Goal: Check status: Check status

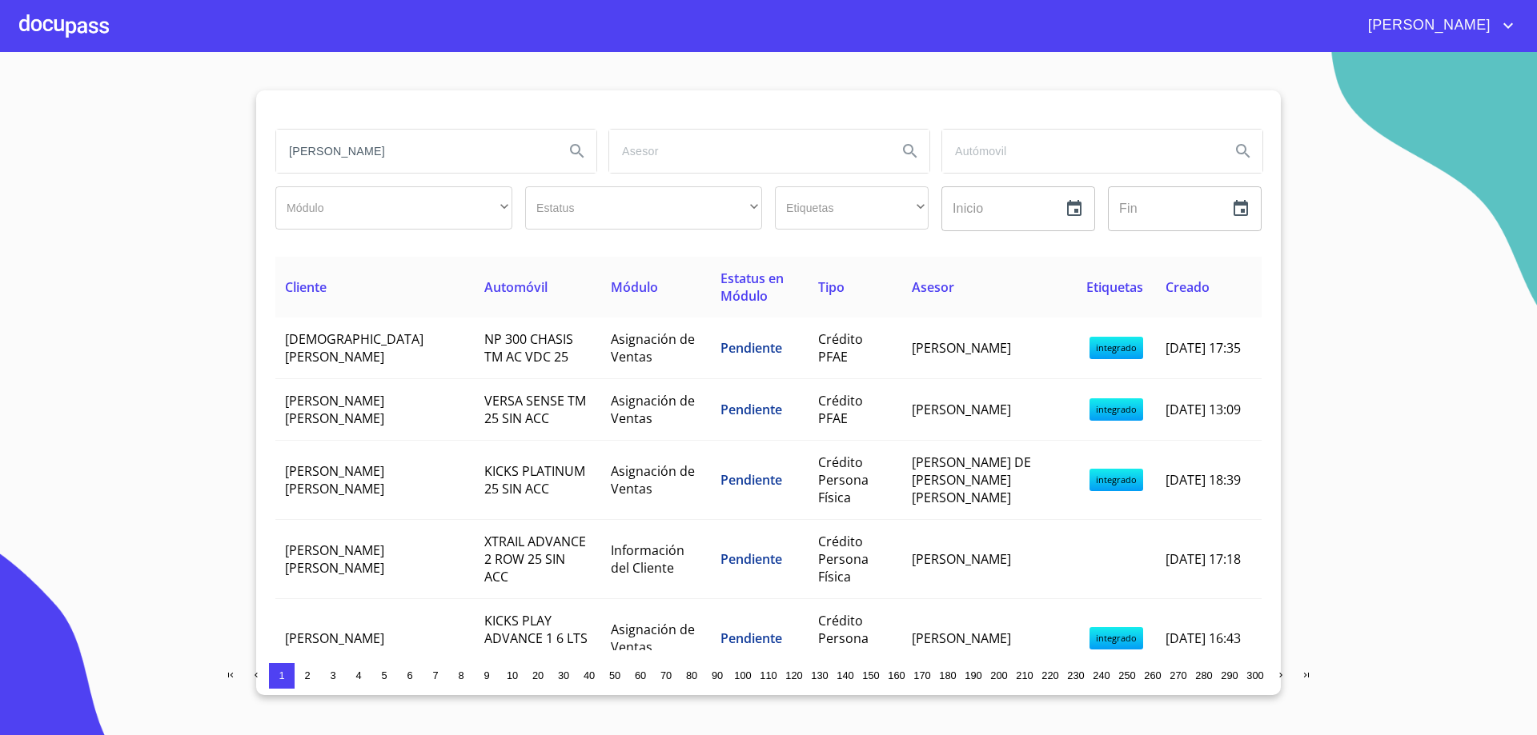
type input "[PERSON_NAME]"
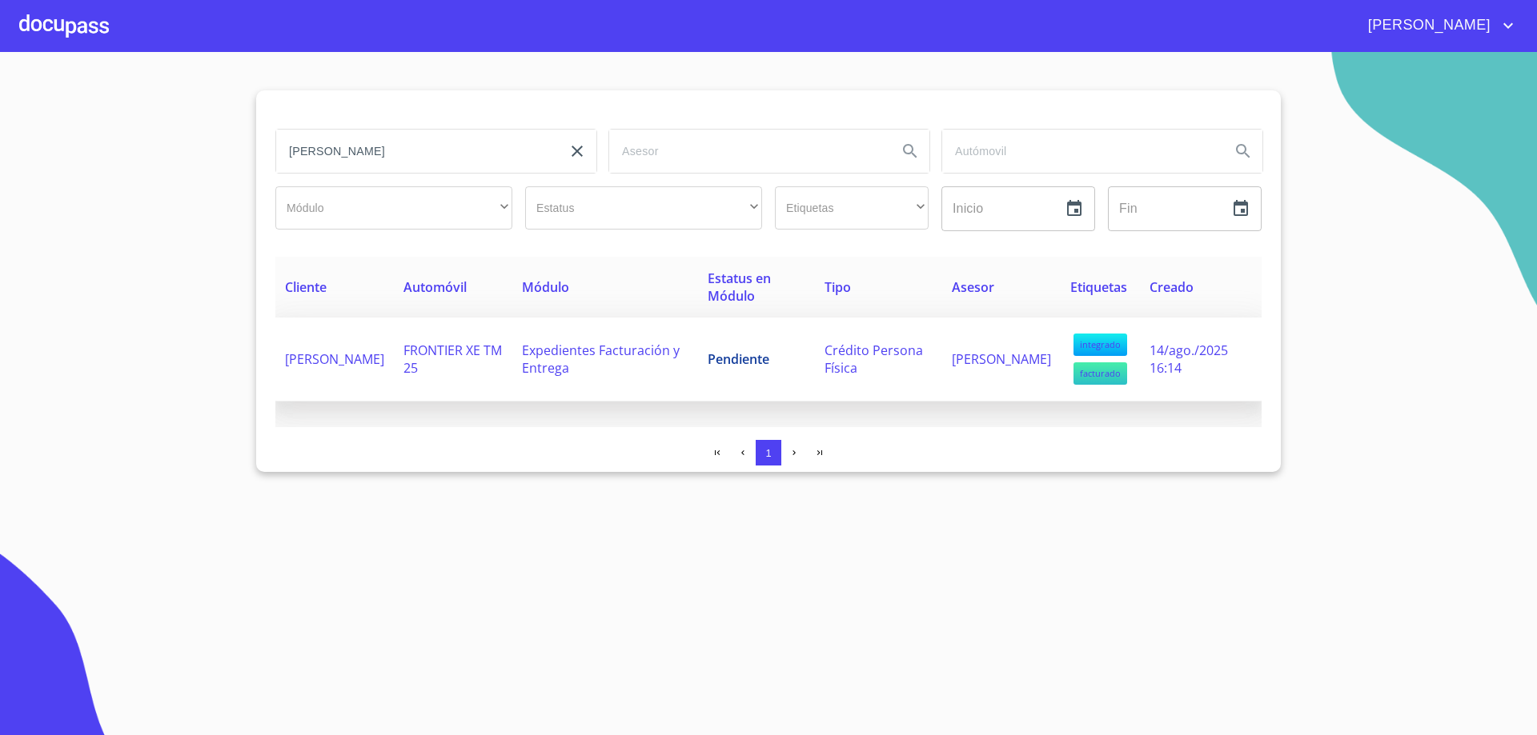
click at [566, 353] on span "Expedientes Facturación y Entrega" at bounding box center [601, 359] width 158 height 35
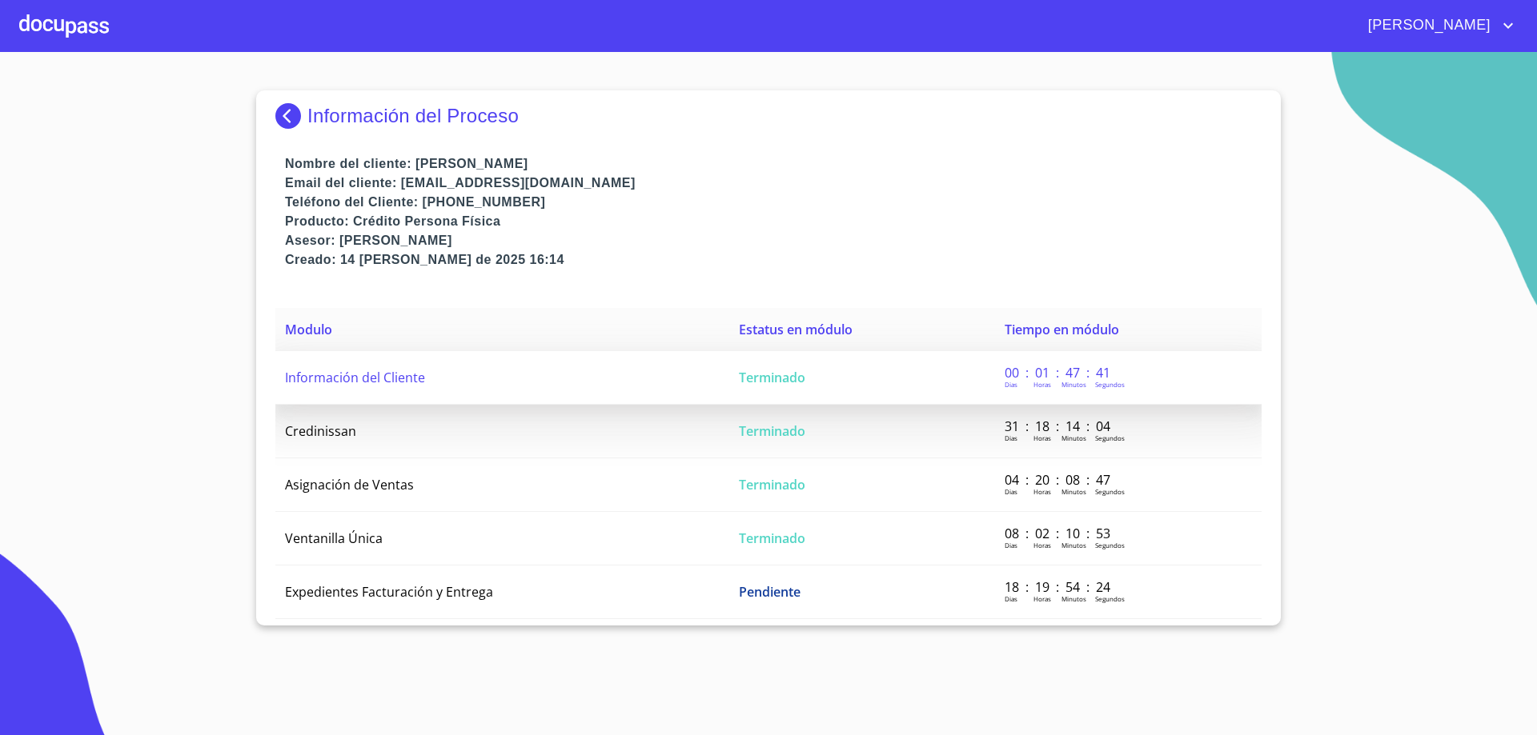
click at [566, 381] on td "Información del Cliente" at bounding box center [502, 378] width 454 height 54
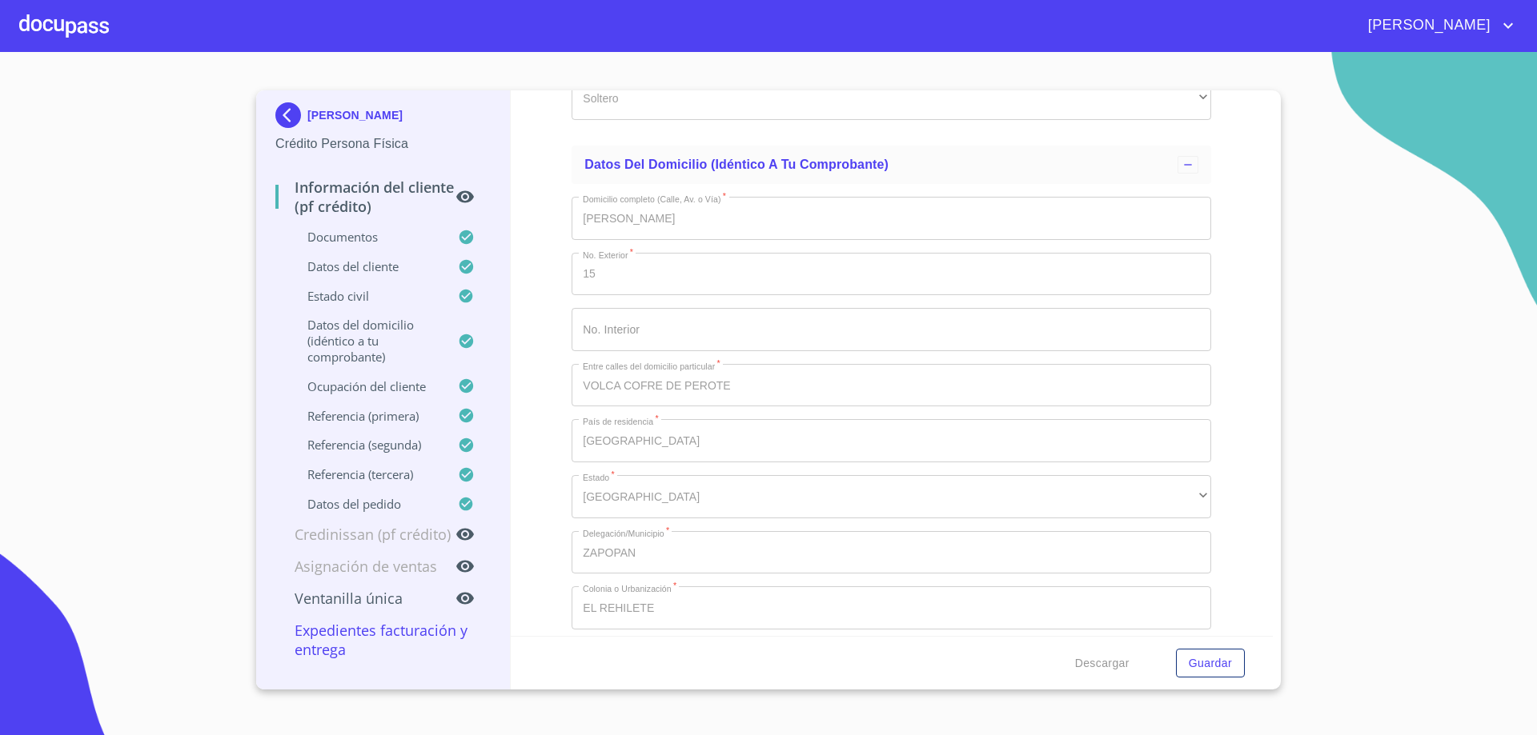
scroll to position [5042, 0]
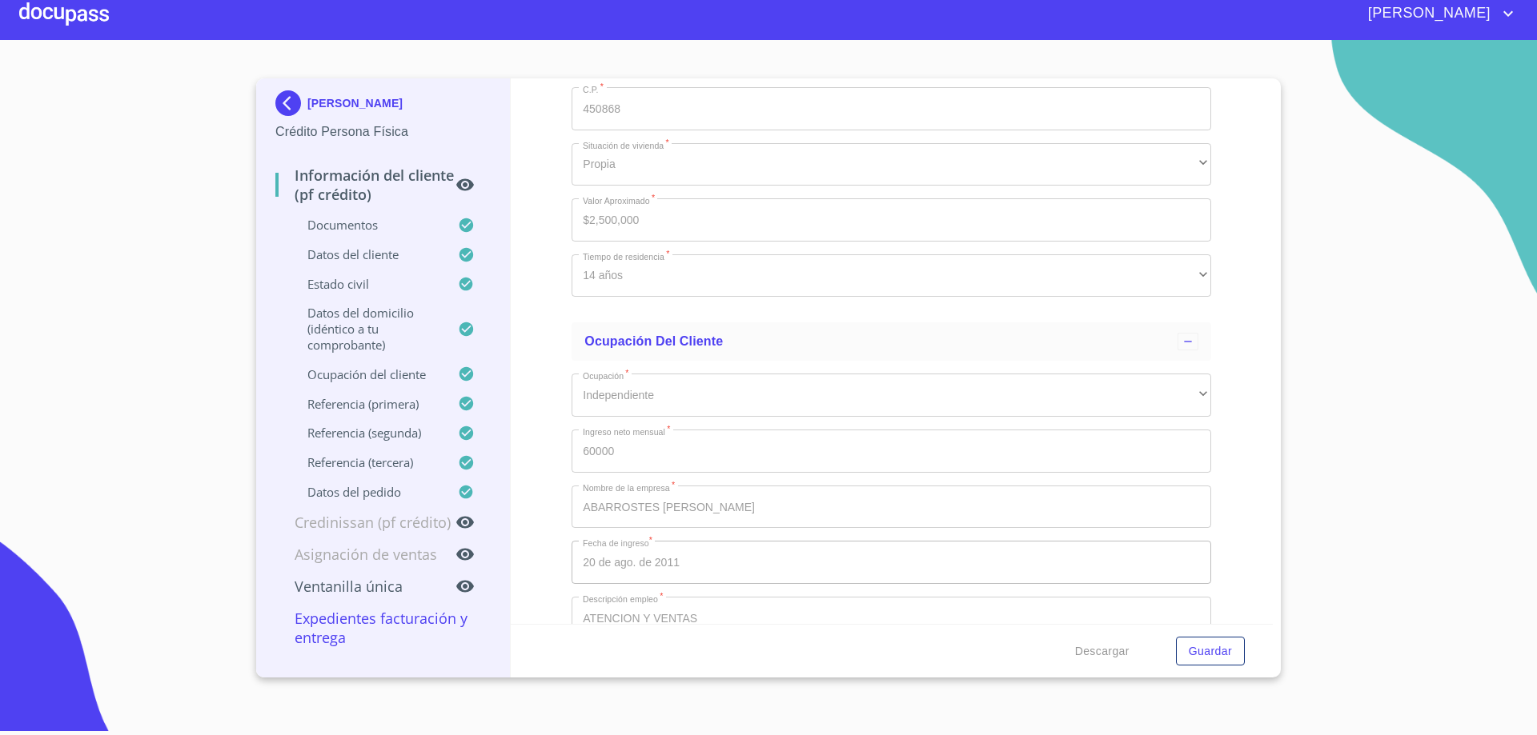
scroll to position [4465, 0]
click at [1223, 659] on span "Guardar" at bounding box center [1209, 652] width 43 height 20
